Goal: Complete application form

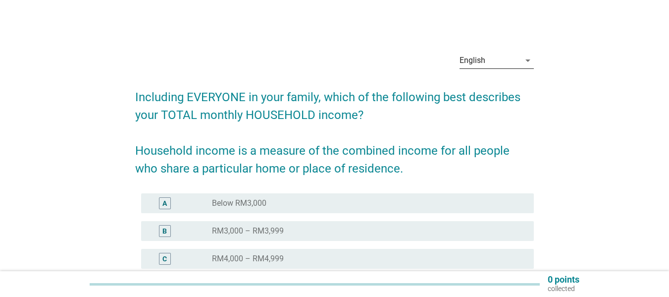
click at [527, 59] on icon "arrow_drop_down" at bounding box center [528, 60] width 12 height 12
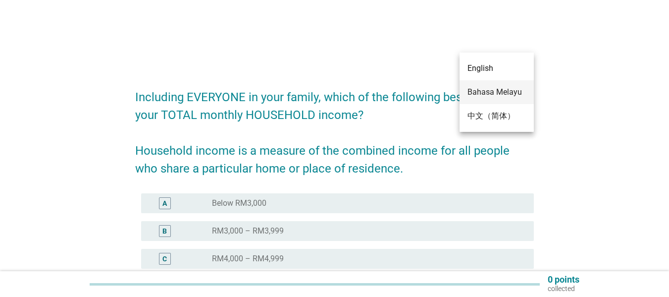
click at [505, 93] on div "Bahasa Melayu" at bounding box center [496, 92] width 58 height 12
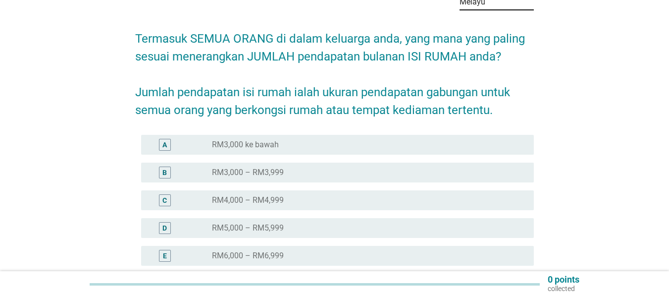
scroll to position [99, 0]
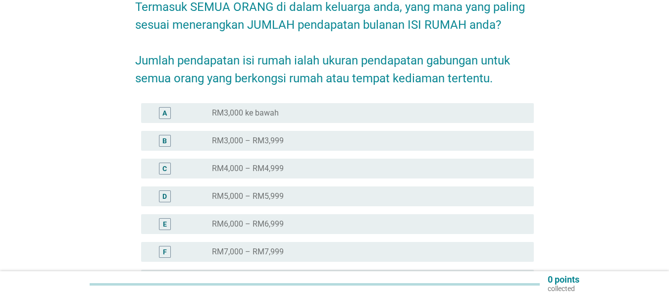
click at [253, 242] on div "F radio_button_unchecked RM7,000 – RM7,999" at bounding box center [337, 252] width 393 height 20
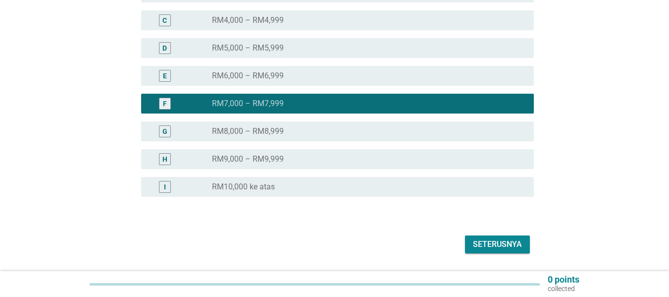
scroll to position [248, 0]
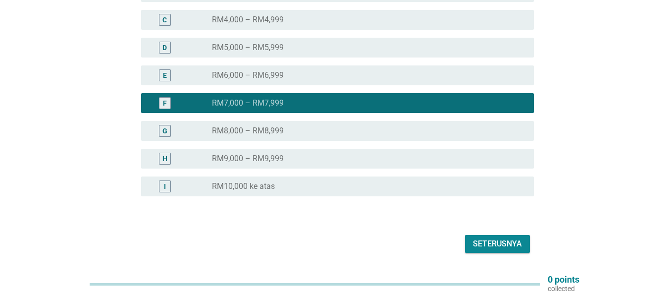
click at [504, 238] on div "Seterusnya" at bounding box center [497, 244] width 49 height 12
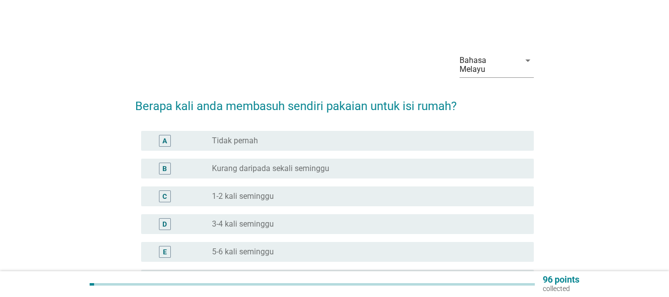
scroll to position [50, 0]
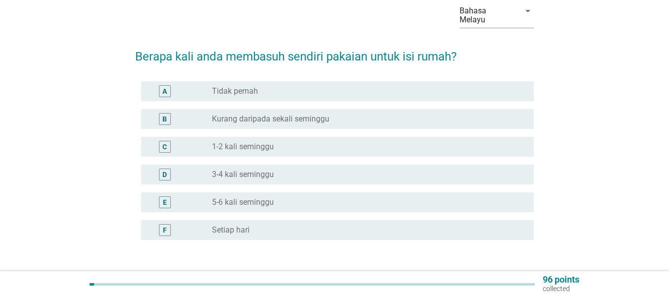
click at [243, 224] on div "radio_button_unchecked Setiap hari" at bounding box center [369, 230] width 314 height 12
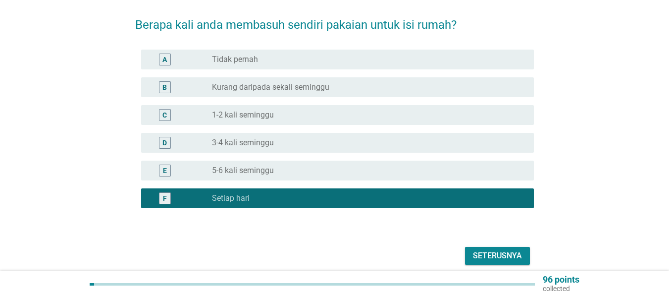
scroll to position [99, 0]
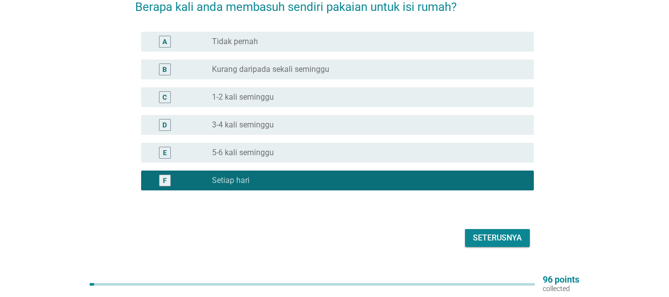
click at [483, 232] on div "Seterusnya" at bounding box center [497, 238] width 49 height 12
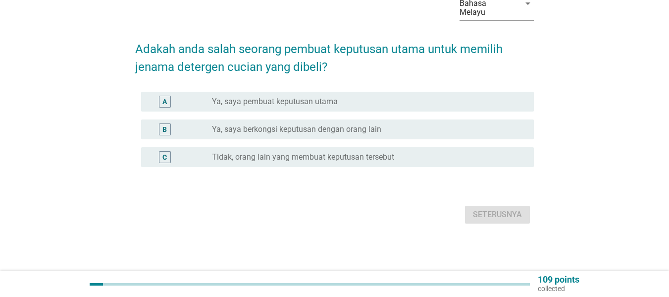
scroll to position [0, 0]
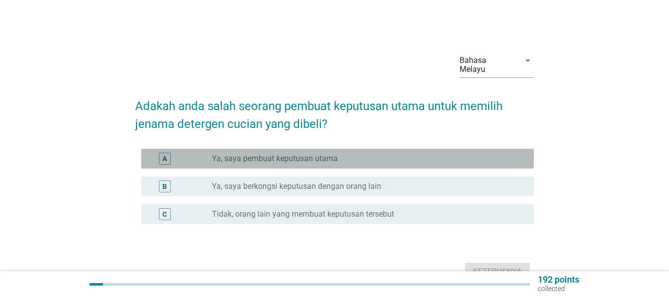
click at [286, 153] on label "Ya, saya pembuat keputusan utama" at bounding box center [275, 158] width 126 height 10
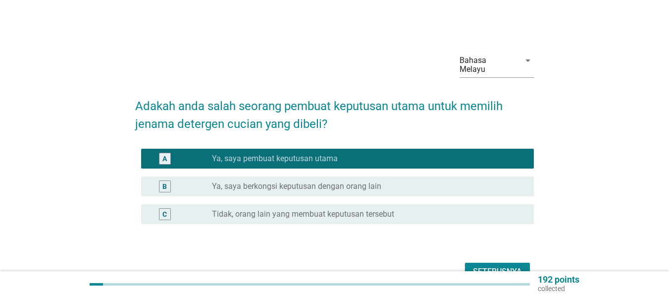
click at [489, 262] on button "Seterusnya" at bounding box center [497, 271] width 65 height 18
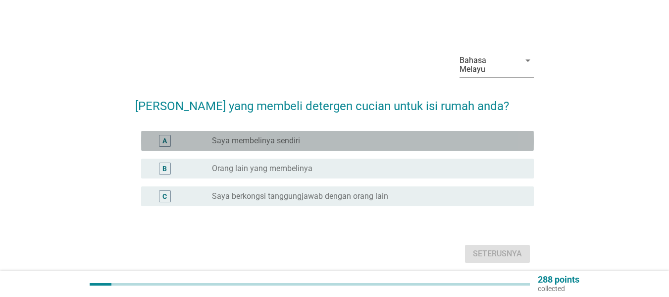
click at [274, 136] on label "Saya membelinya sendiri" at bounding box center [256, 141] width 88 height 10
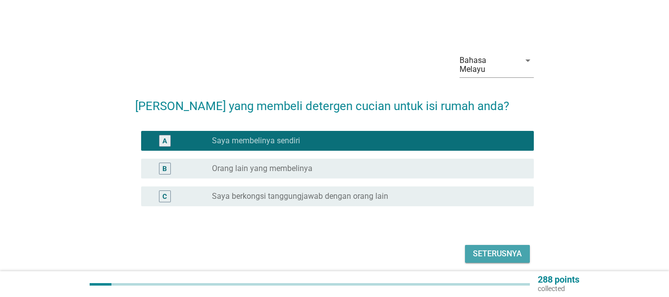
click at [491, 248] on div "Seterusnya" at bounding box center [497, 254] width 49 height 12
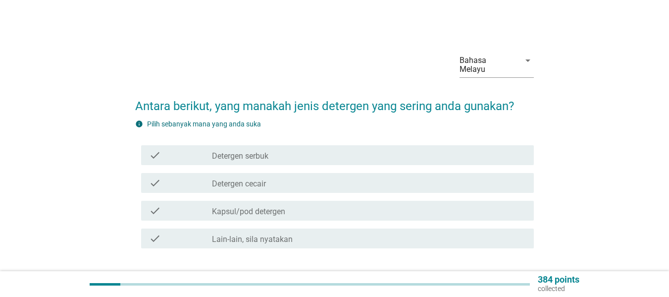
click at [248, 151] on label "Detergen serbuk" at bounding box center [240, 156] width 56 height 10
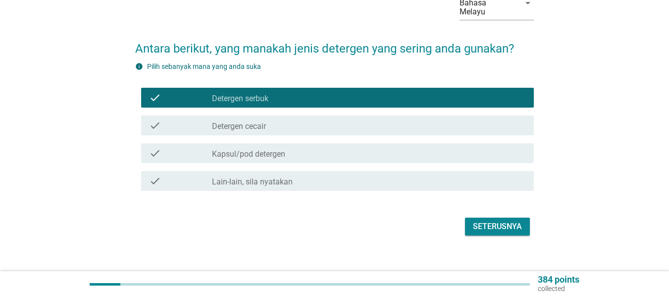
scroll to position [60, 0]
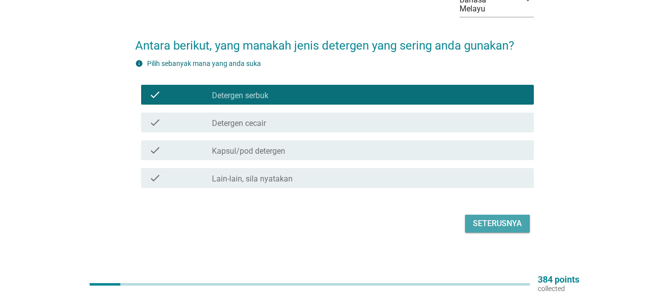
click at [473, 217] on div "Seterusnya" at bounding box center [497, 223] width 49 height 12
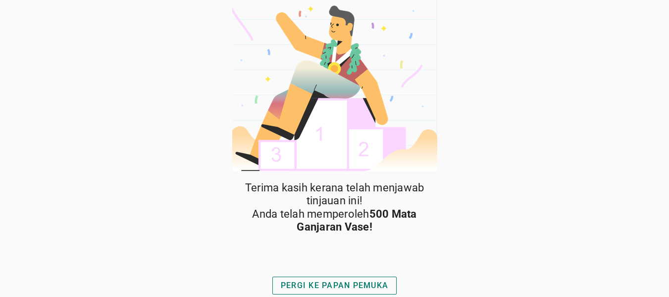
scroll to position [3, 0]
click at [377, 283] on div "PERGI KE PAPAN PEMUKA" at bounding box center [334, 285] width 107 height 12
